Goal: Task Accomplishment & Management: Complete application form

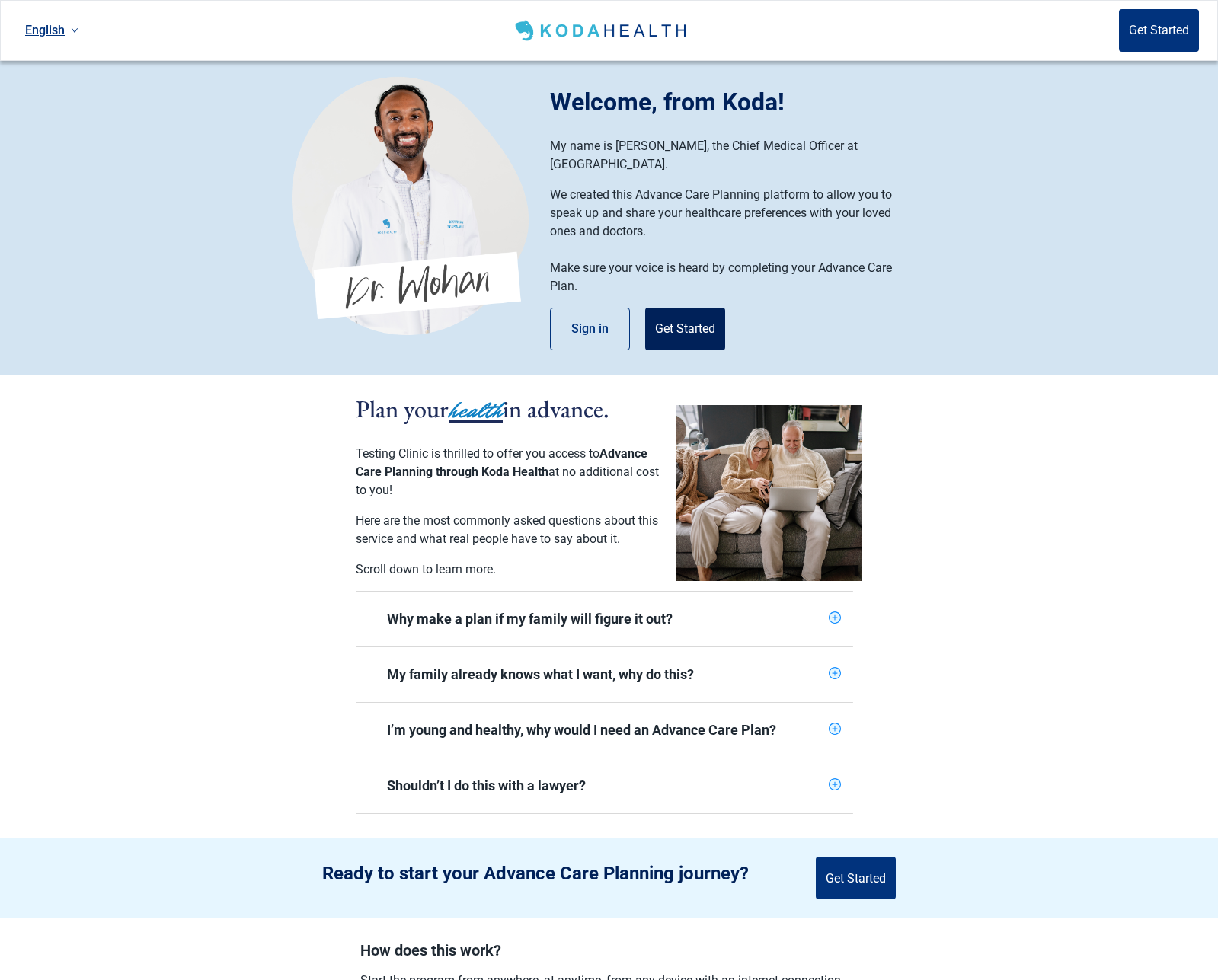
click at [705, 309] on button "Get Started" at bounding box center [685, 329] width 80 height 42
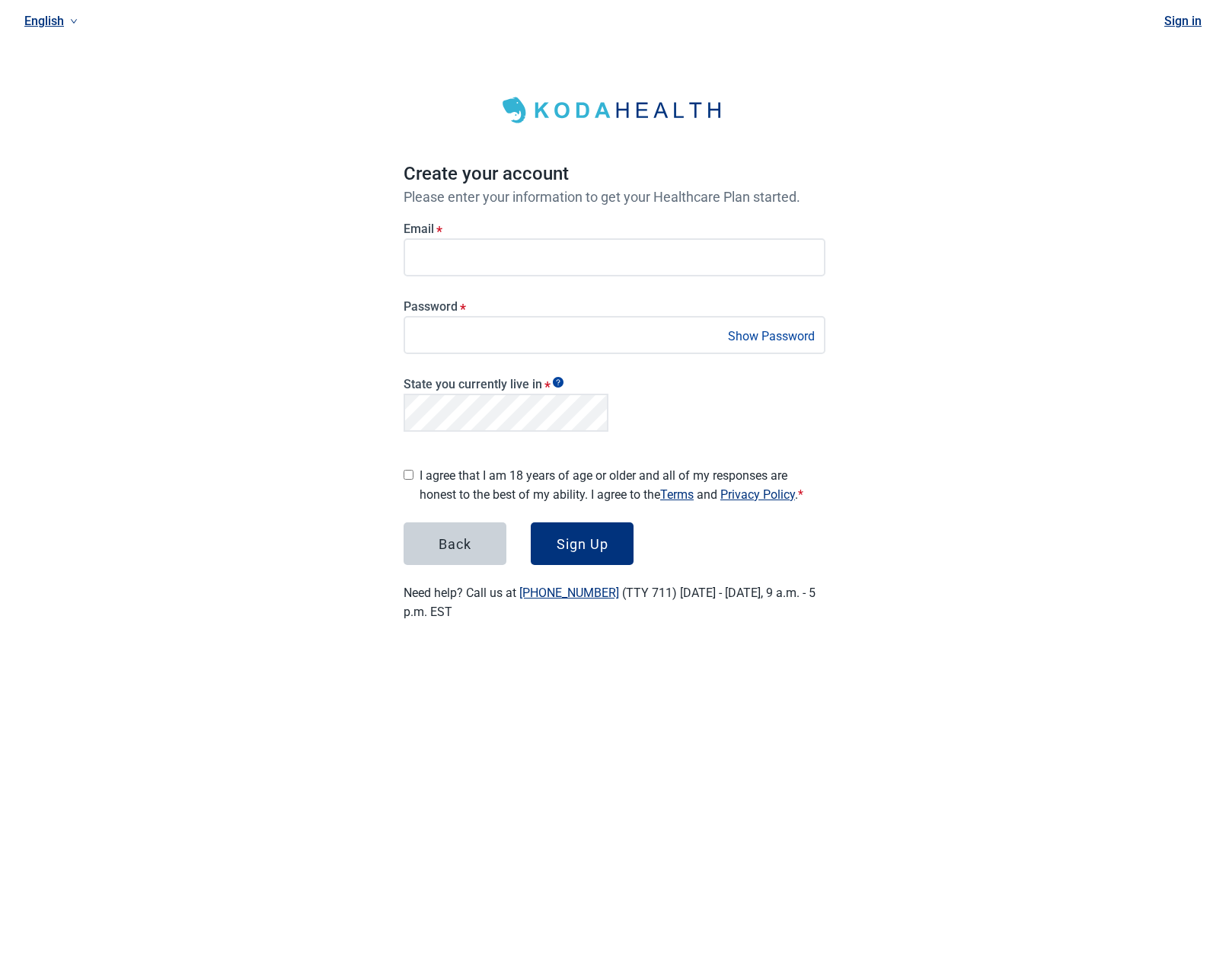
click at [540, 466] on label "I agree that I am 18 years of age or older and all of my responses are honest t…" at bounding box center [623, 484] width 406 height 38
click at [414, 470] on input "I agree that I am 18 years of age or older and all of my responses are honest t…" at bounding box center [409, 475] width 10 height 10
checkbox input "true"
click at [569, 537] on div "Sign Up" at bounding box center [582, 544] width 52 height 15
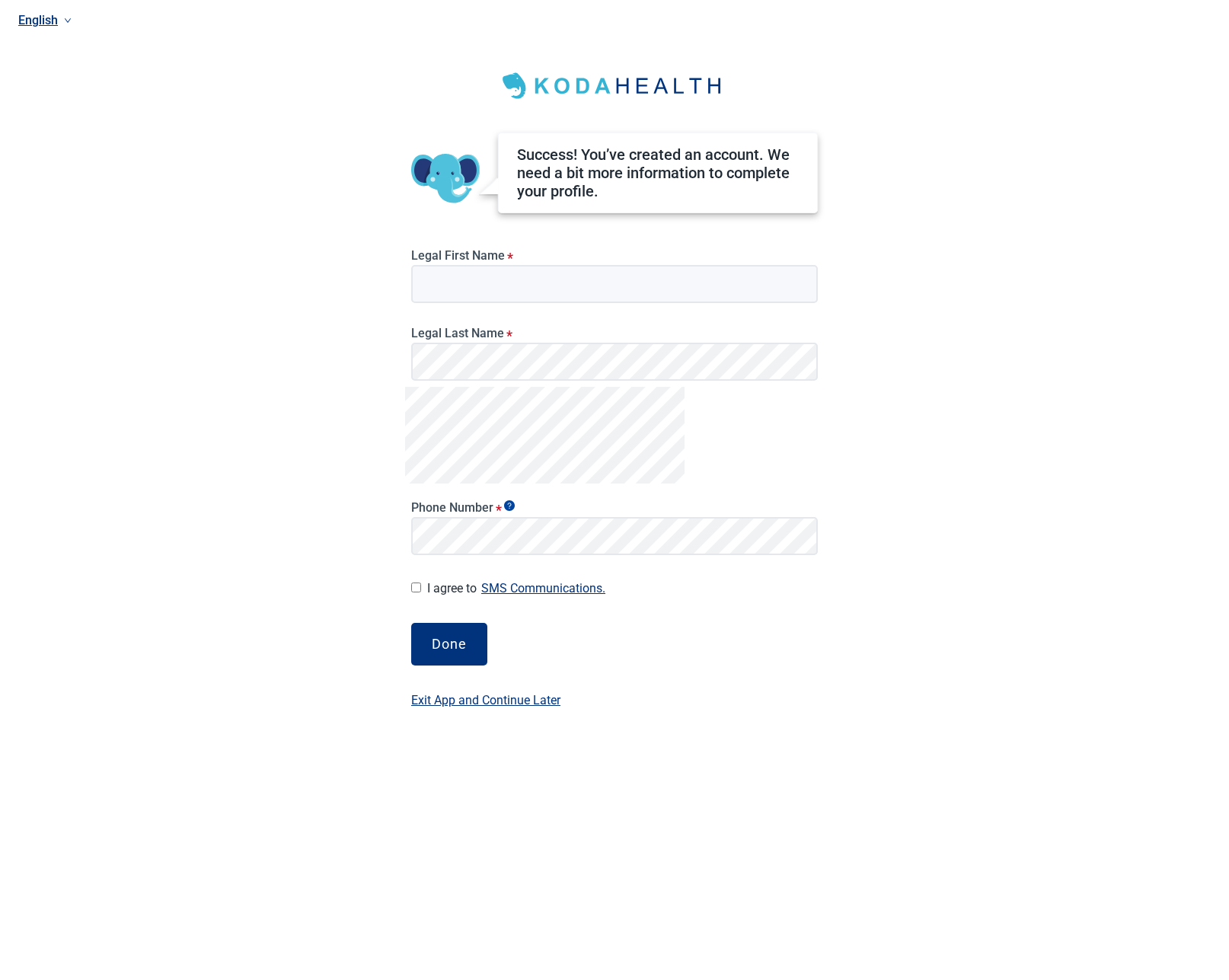
click at [1011, 383] on div "English Success! You’ve created an account. We need a bit more information to c…" at bounding box center [614, 490] width 1229 height 980
